Goal: Find specific page/section: Find specific page/section

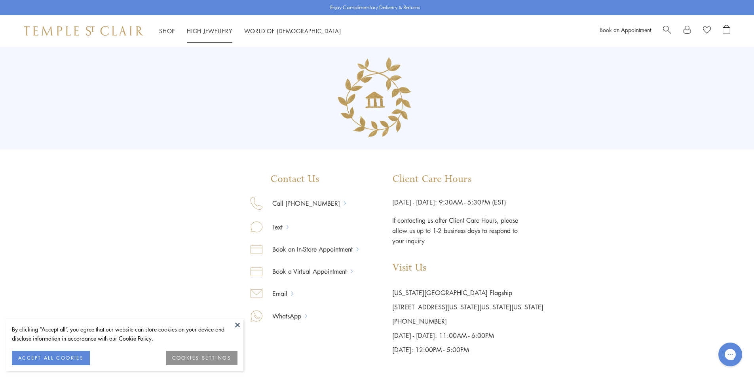
click at [208, 32] on link "High Jewellery High Jewellery" at bounding box center [210, 31] width 46 height 8
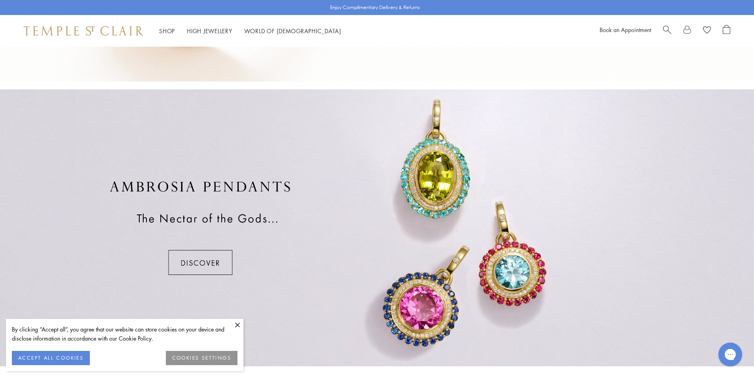
scroll to position [532, 0]
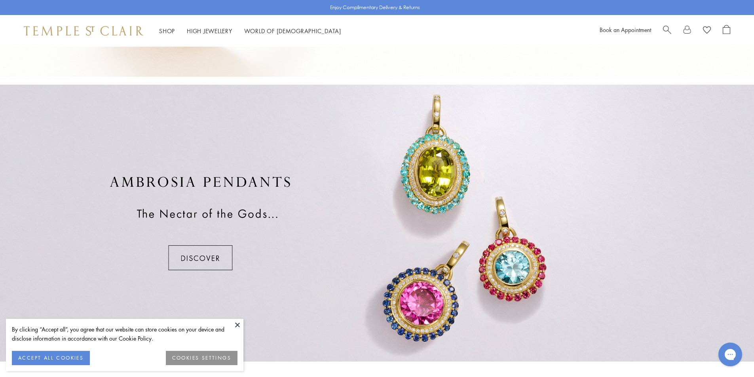
click at [395, 289] on div at bounding box center [377, 223] width 754 height 277
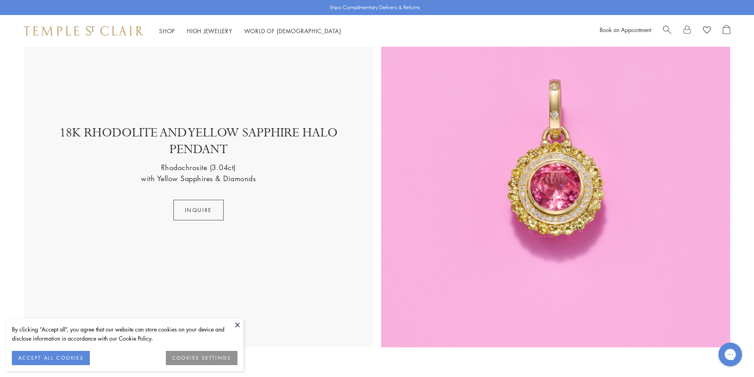
scroll to position [1757, 0]
